Goal: Information Seeking & Learning: Learn about a topic

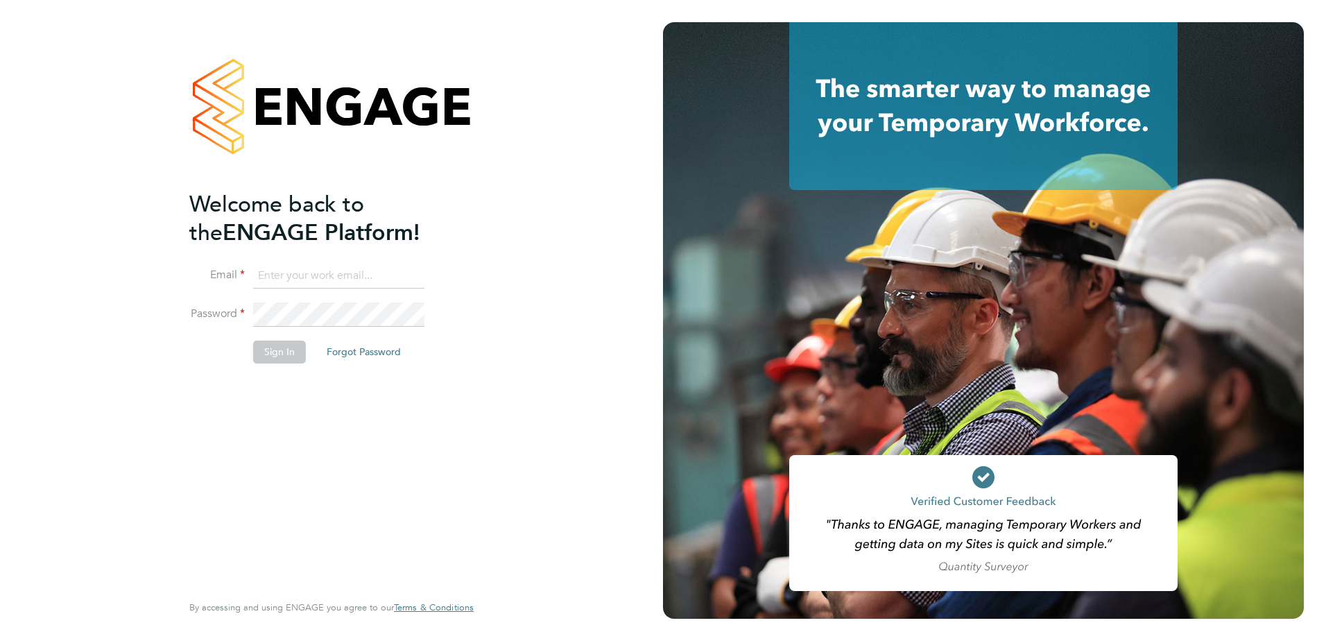
type input "[EMAIL_ADDRESS][DOMAIN_NAME]"
click at [288, 351] on button "Sign In" at bounding box center [279, 351] width 53 height 22
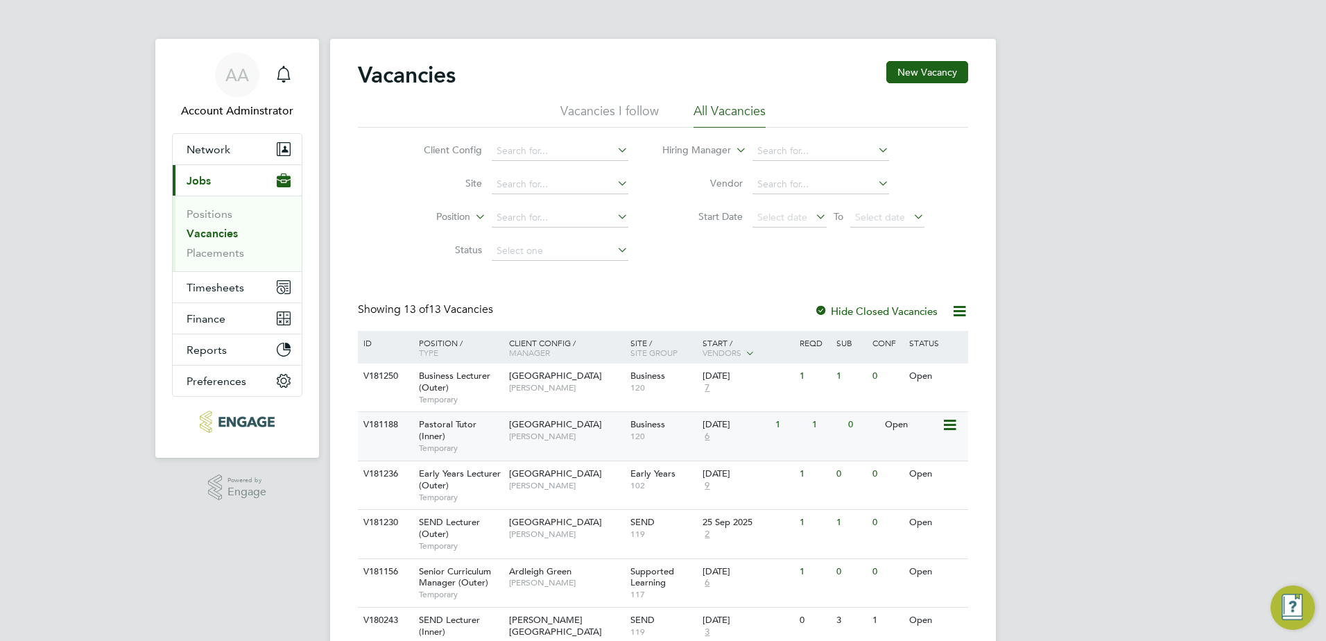
click at [468, 440] on div "Pastoral Tutor (Inner) Temporary" at bounding box center [456, 436] width 97 height 48
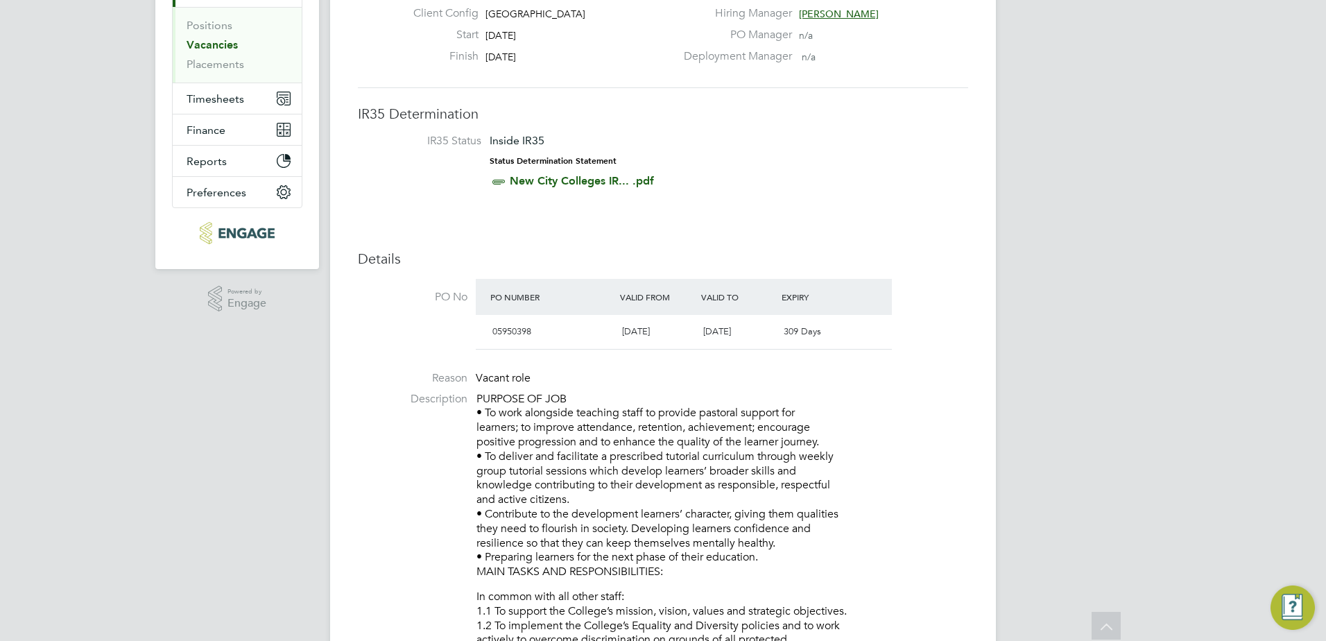
scroll to position [184, 0]
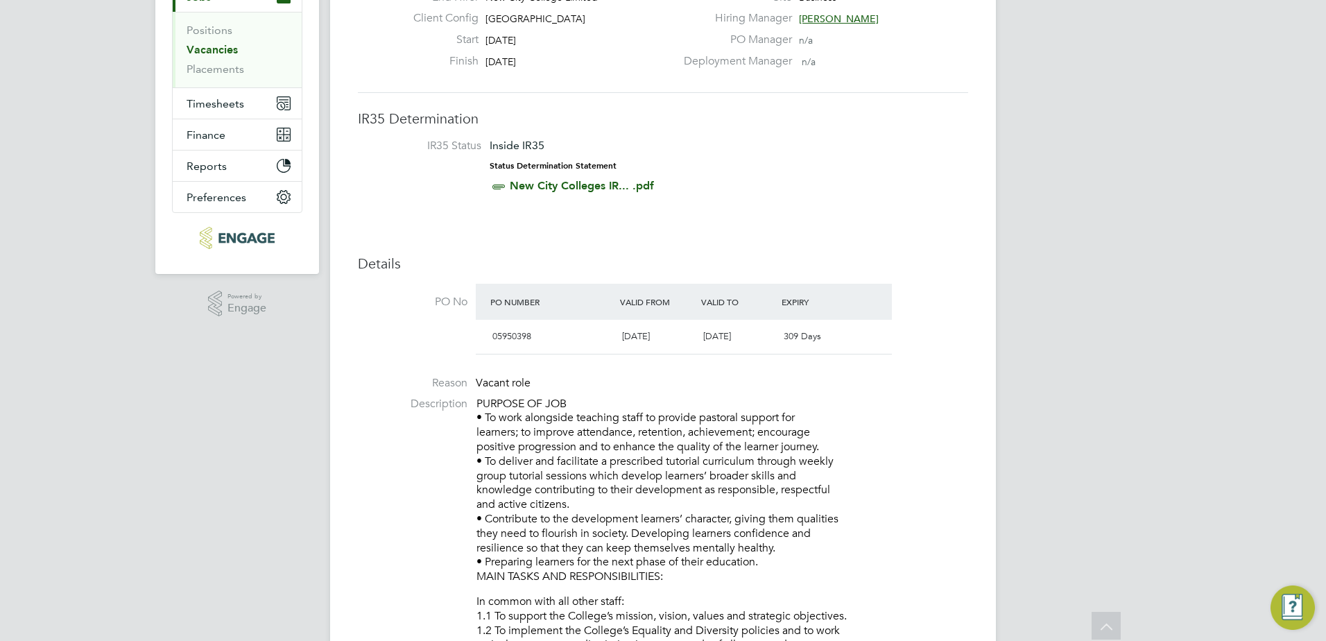
click at [504, 401] on p "PURPOSE OF JOB • To work alongside teaching staff to provide pastoral support f…" at bounding box center [722, 490] width 492 height 187
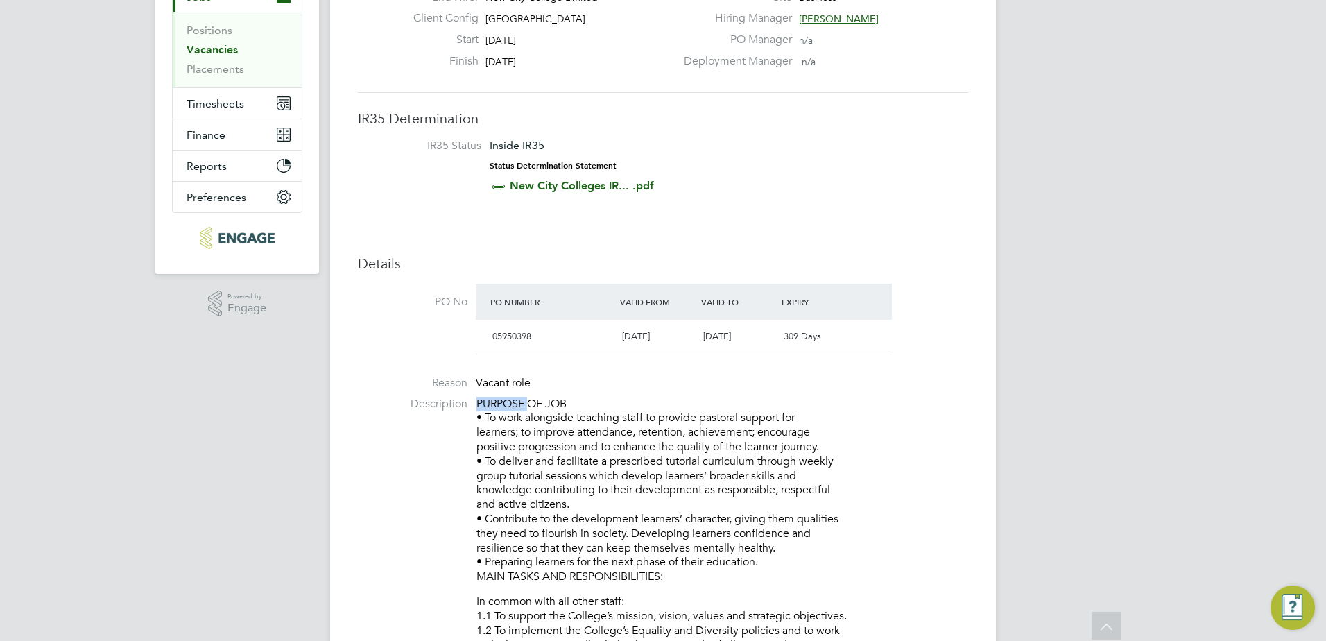
click at [504, 401] on p "PURPOSE OF JOB • To work alongside teaching staff to provide pastoral support f…" at bounding box center [722, 490] width 492 height 187
click at [508, 305] on div "PO Number" at bounding box center [552, 301] width 130 height 25
